Goal: Information Seeking & Learning: Find specific fact

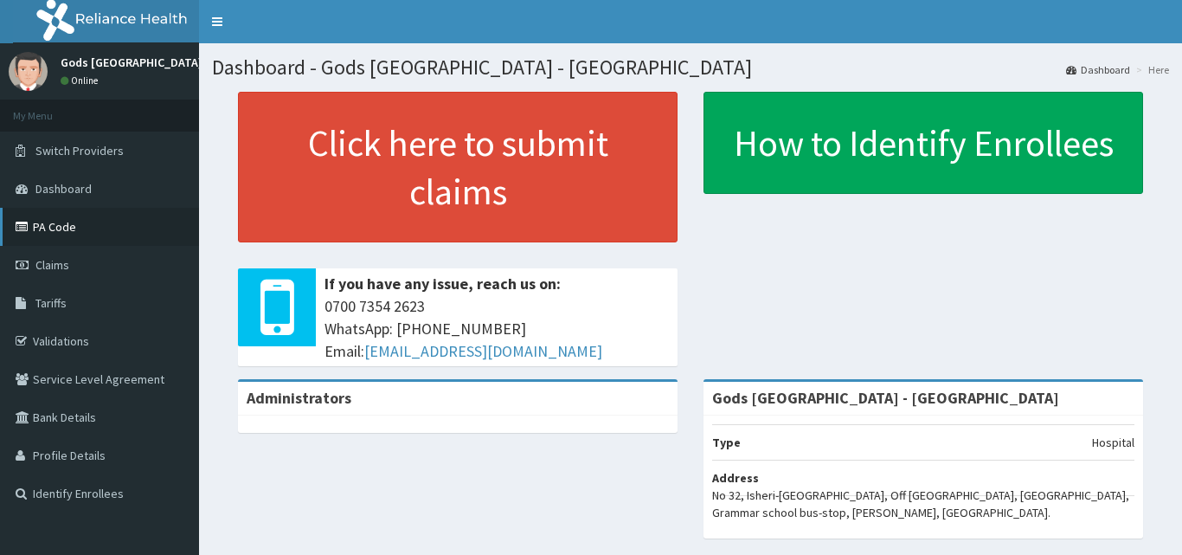
click at [125, 222] on link "PA Code" at bounding box center [99, 227] width 199 height 38
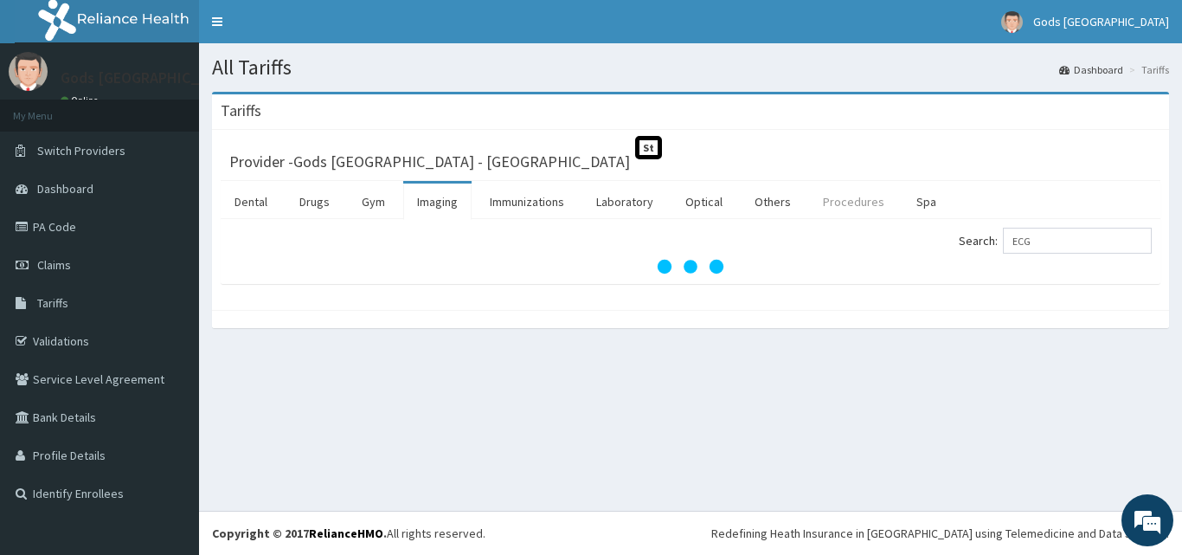
click at [839, 197] on link "Procedures" at bounding box center [853, 201] width 89 height 36
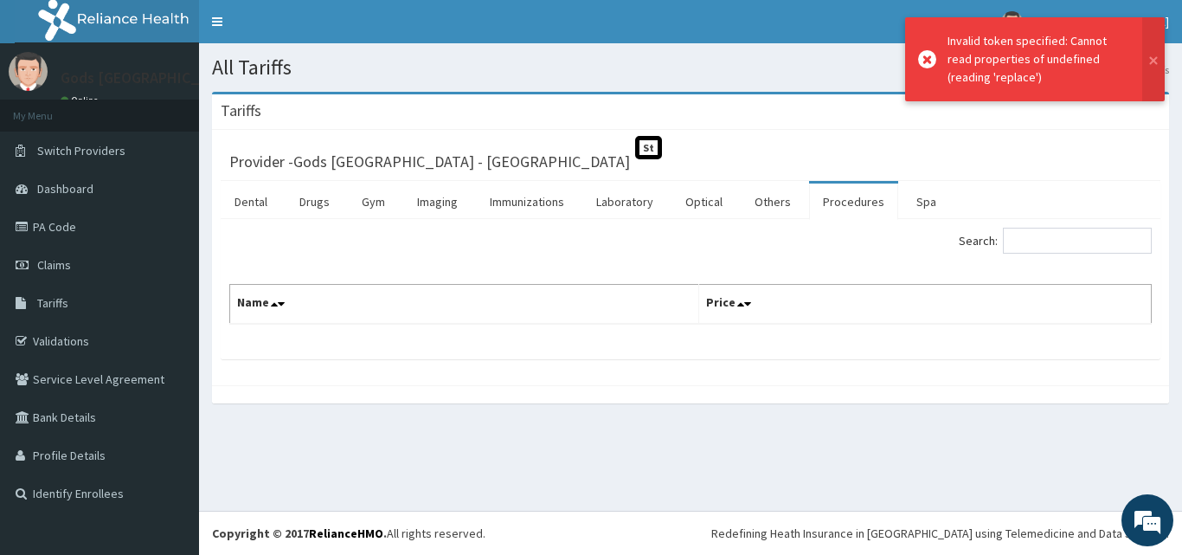
click at [848, 175] on div "Provider - Gods Apple city Hospital - Ojodu St" at bounding box center [691, 159] width 940 height 42
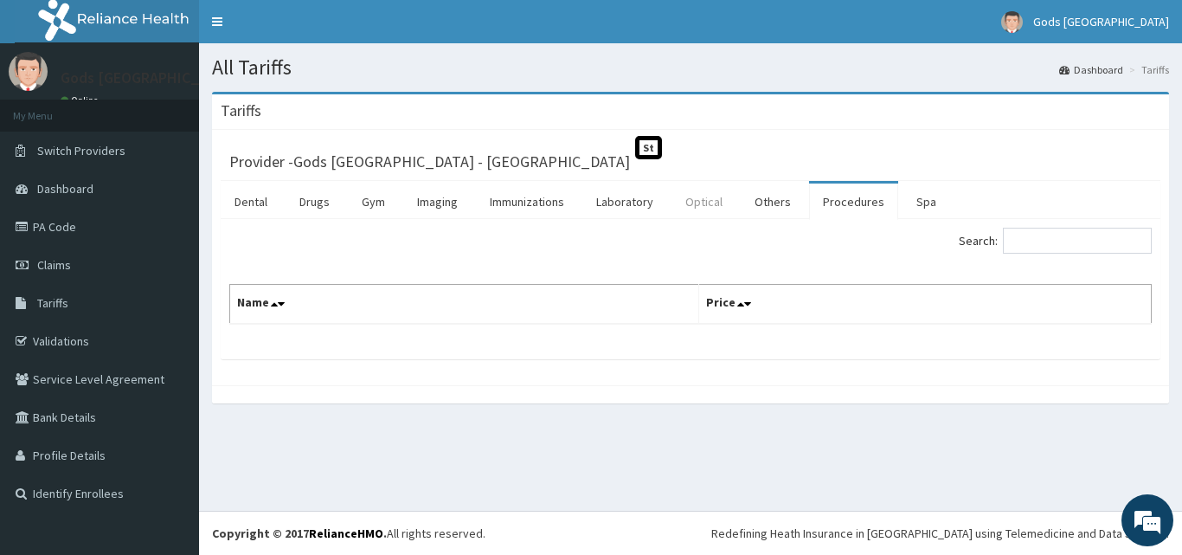
click at [701, 205] on link "Optical" at bounding box center [704, 201] width 65 height 36
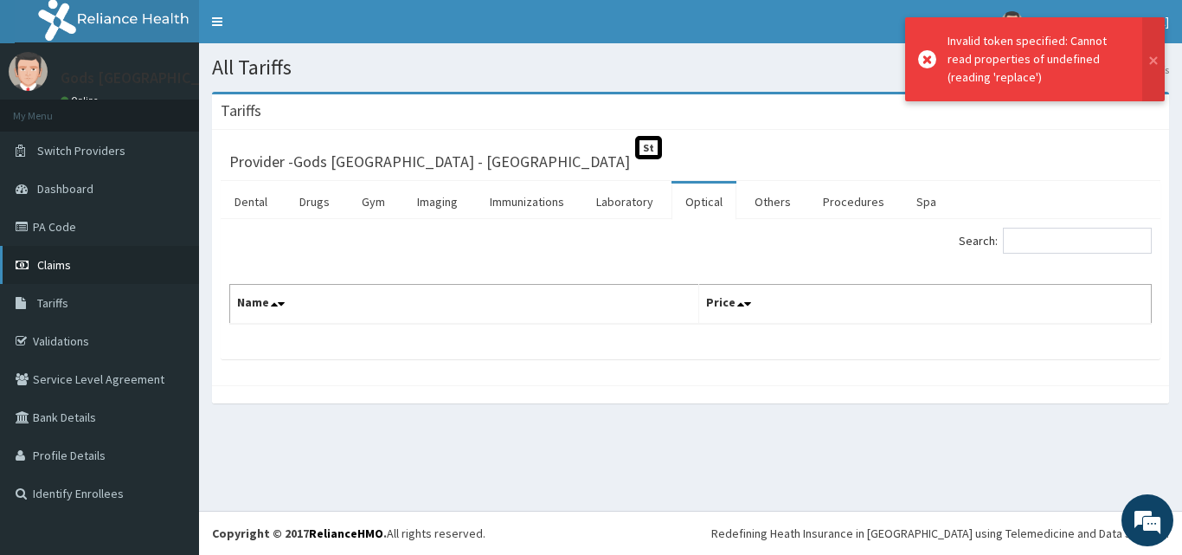
click at [91, 250] on link "Claims" at bounding box center [99, 265] width 199 height 38
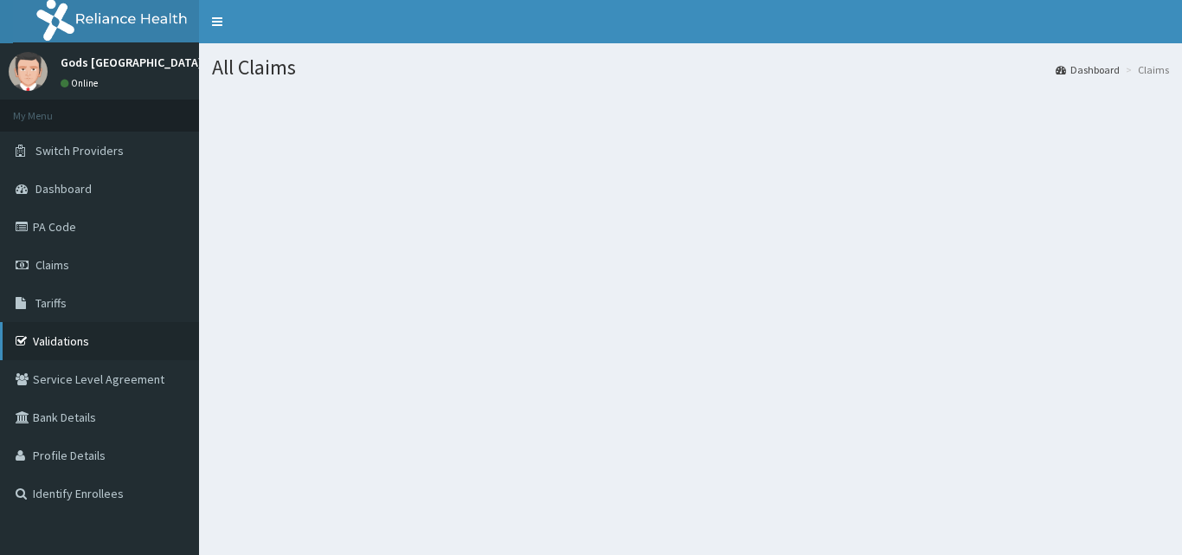
click at [115, 340] on link "Validations" at bounding box center [99, 341] width 199 height 38
click at [100, 302] on link "Tariffs" at bounding box center [99, 303] width 199 height 38
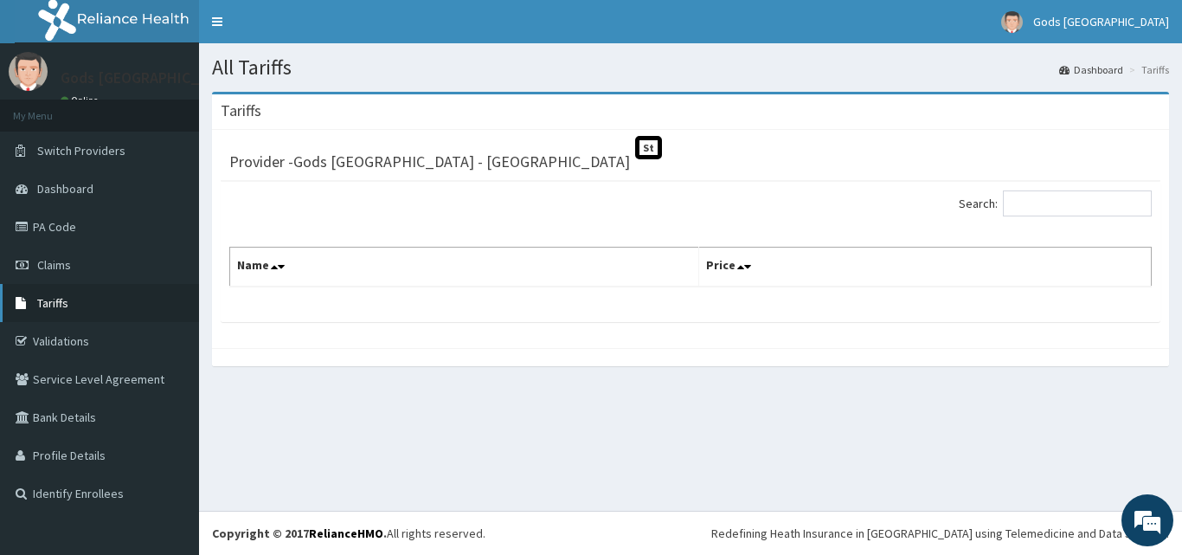
click at [70, 318] on link "Tariffs" at bounding box center [99, 303] width 199 height 38
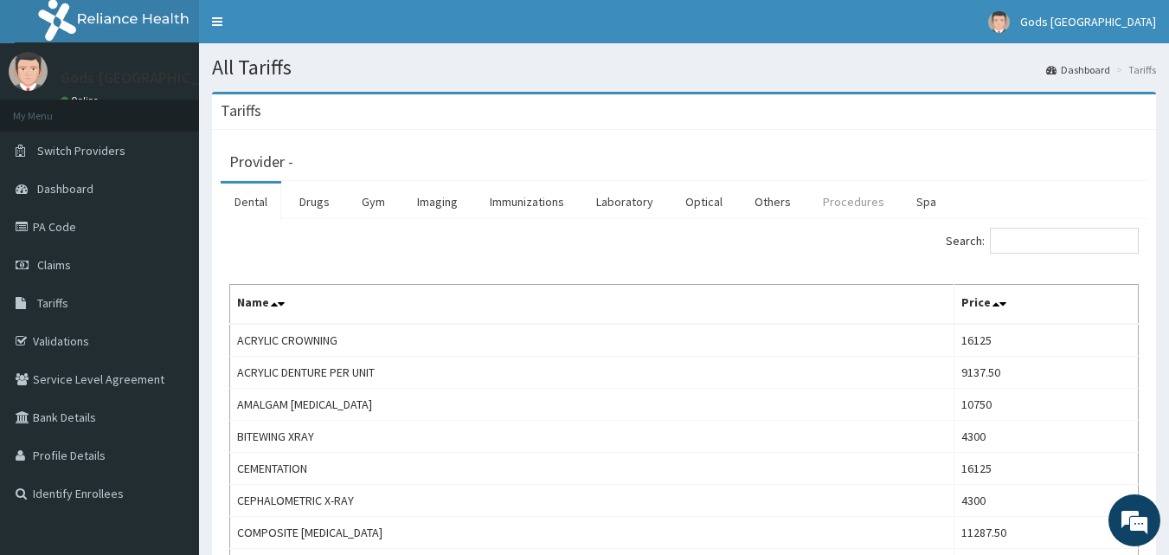
click at [851, 207] on link "Procedures" at bounding box center [853, 201] width 89 height 36
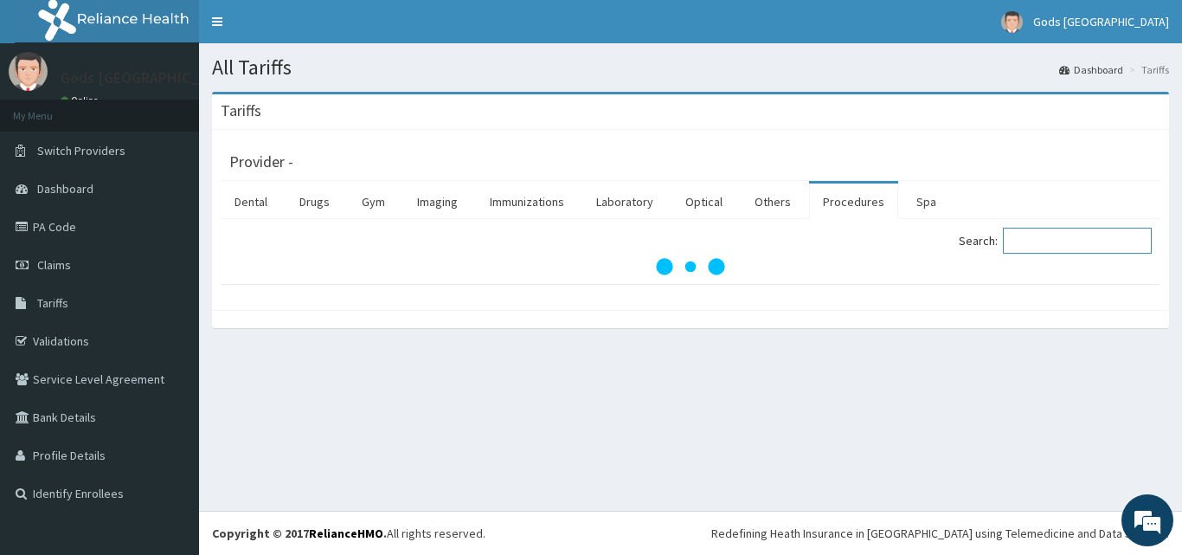
click at [1069, 250] on input "Search:" at bounding box center [1077, 241] width 149 height 26
